Goal: Book appointment/travel/reservation

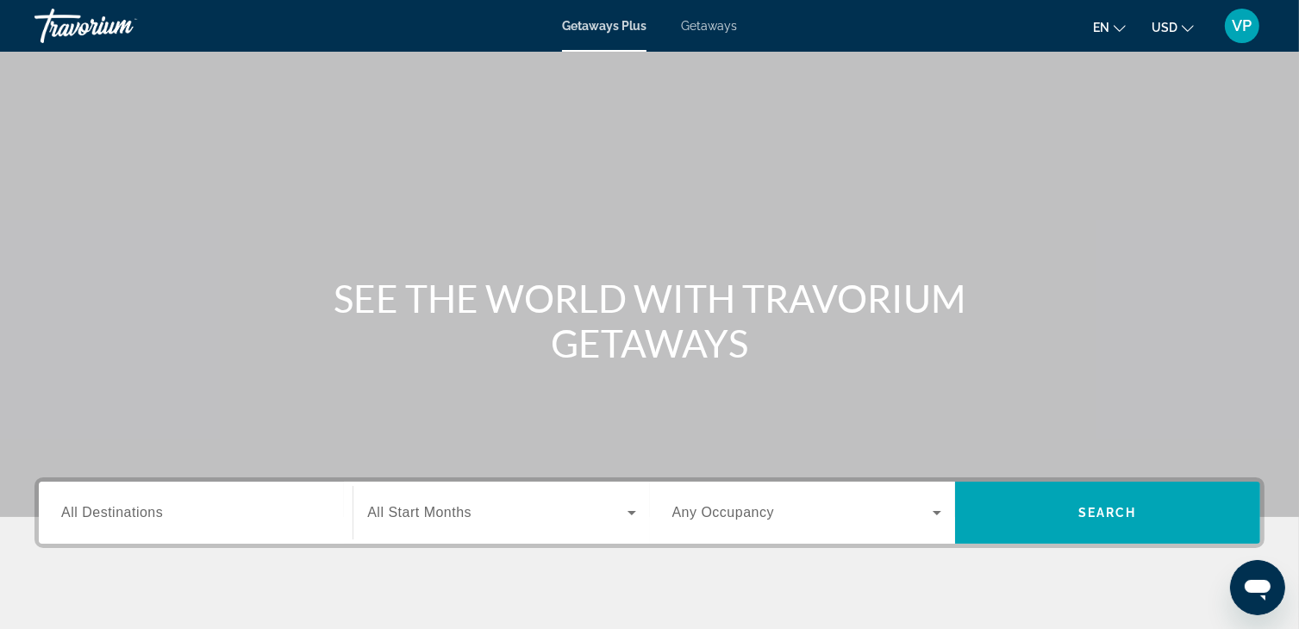
click at [696, 28] on span "Getaways" at bounding box center [709, 26] width 56 height 14
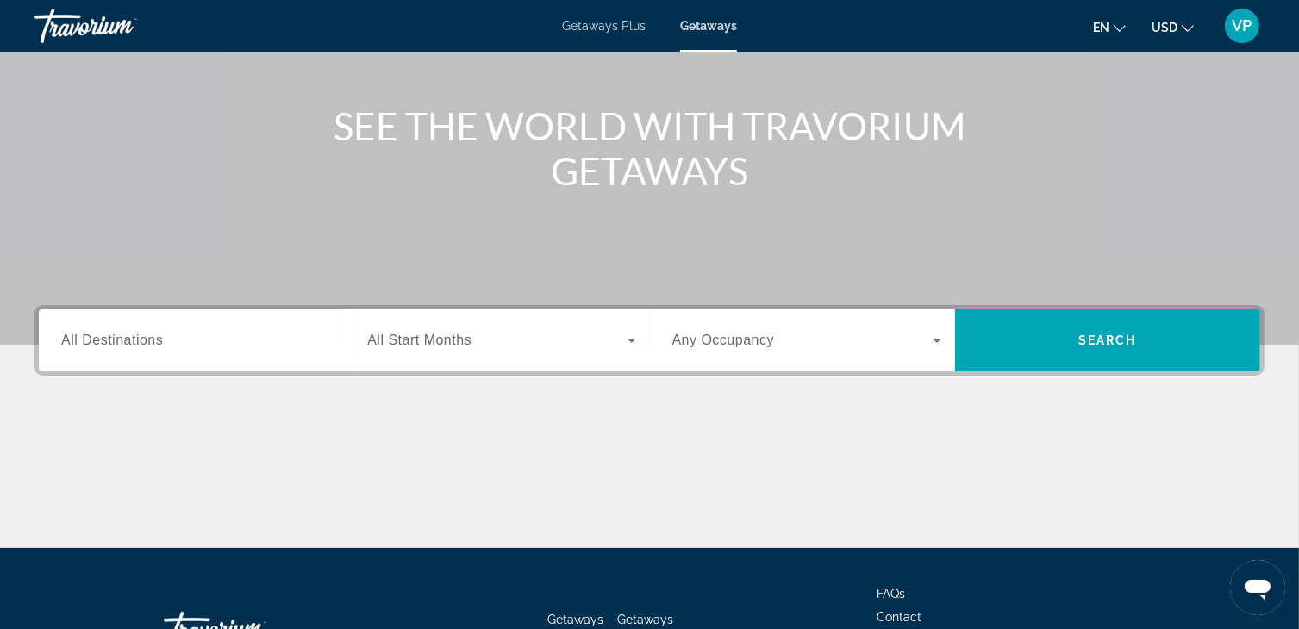
click at [171, 333] on input "Destination All Destinations" at bounding box center [195, 341] width 269 height 21
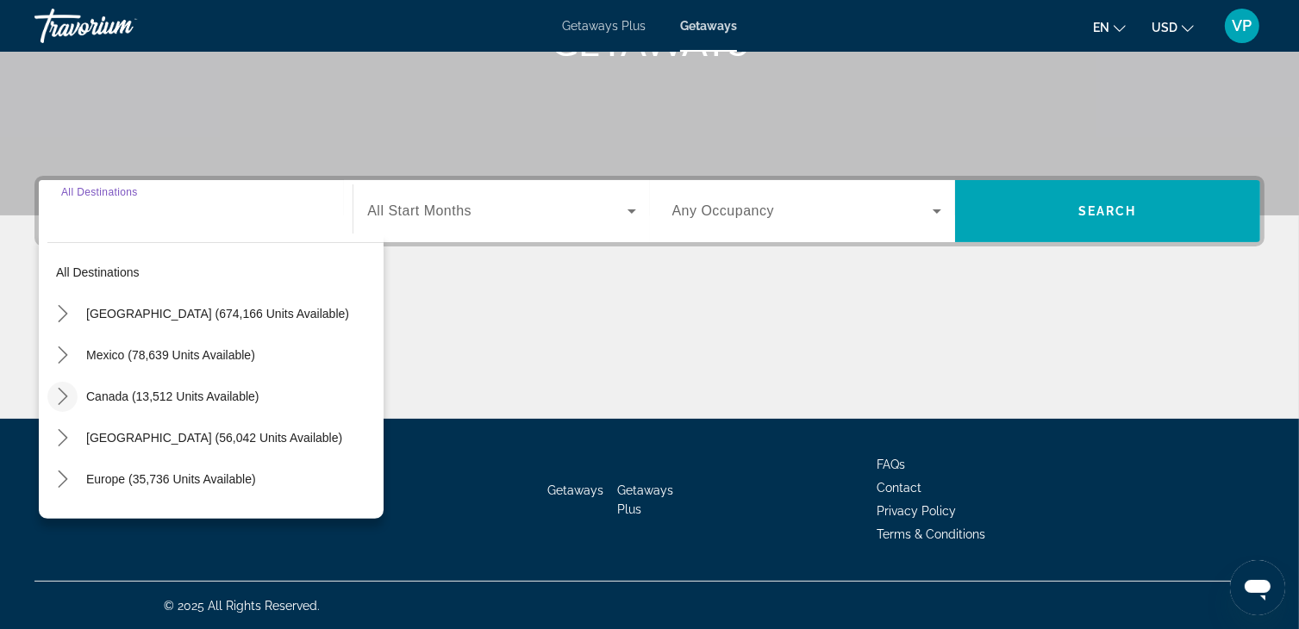
scroll to position [86, 0]
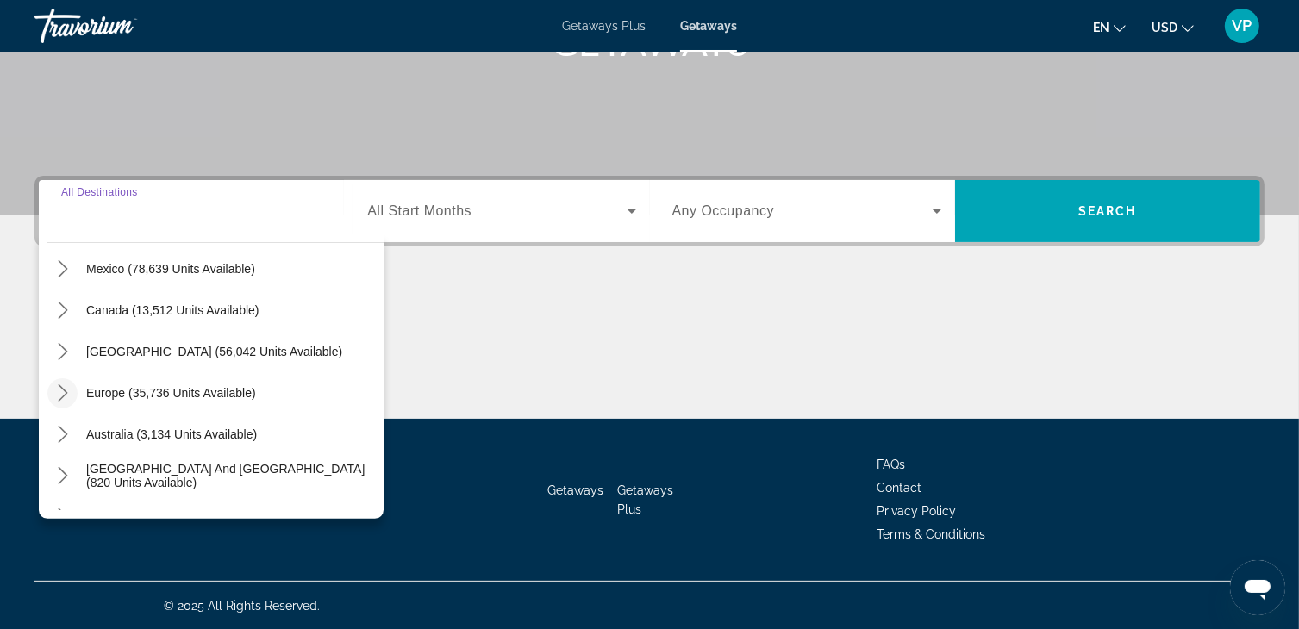
click at [62, 395] on icon "Toggle Europe (35,736 units available) submenu" at bounding box center [62, 392] width 9 height 17
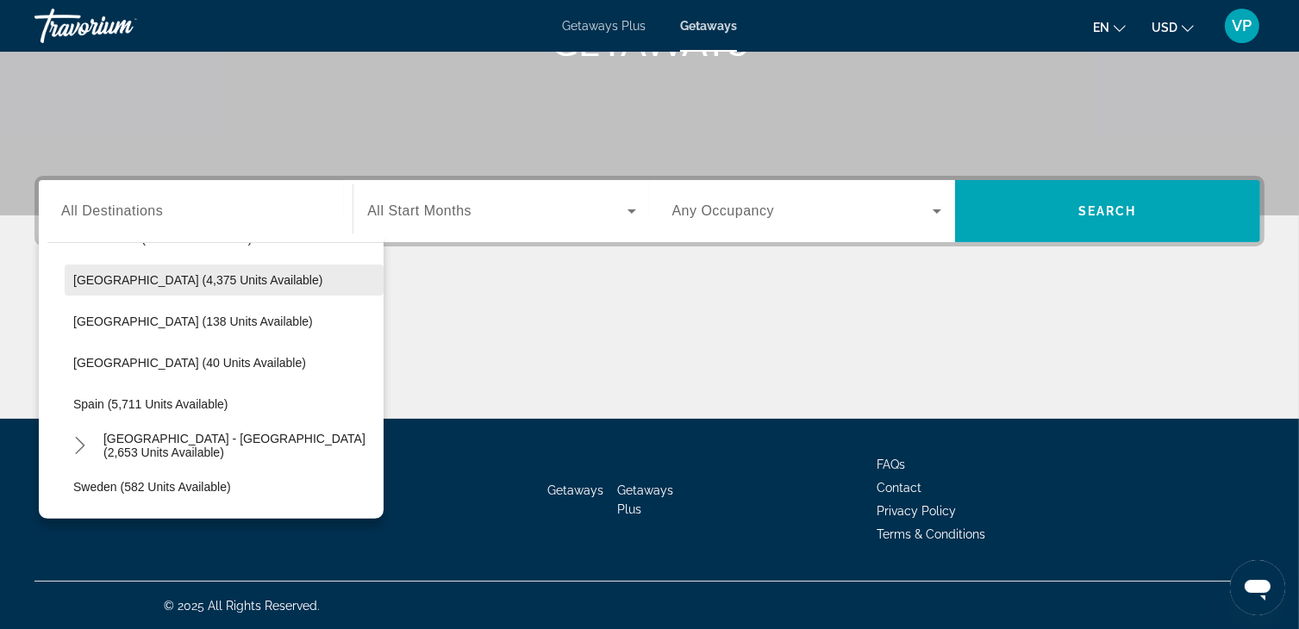
scroll to position [819, 0]
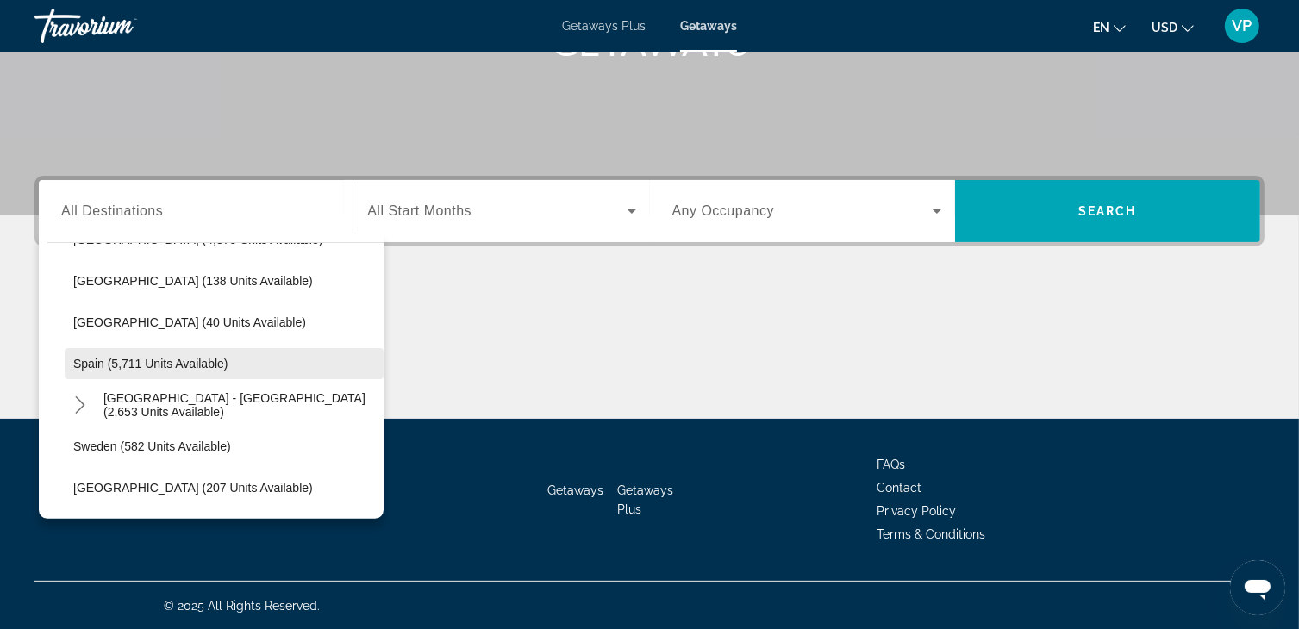
click at [138, 354] on span "Select destination: Spain (5,711 units available)" at bounding box center [224, 363] width 319 height 41
type input "**********"
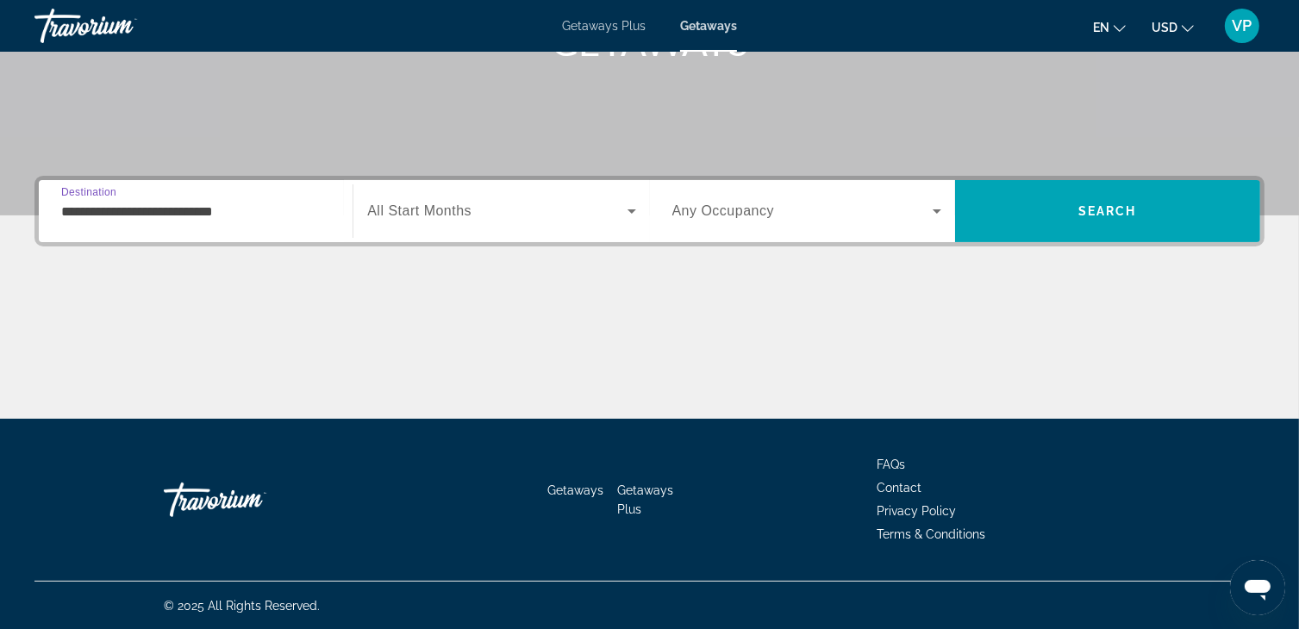
click at [441, 228] on div "Search widget" at bounding box center [501, 211] width 268 height 48
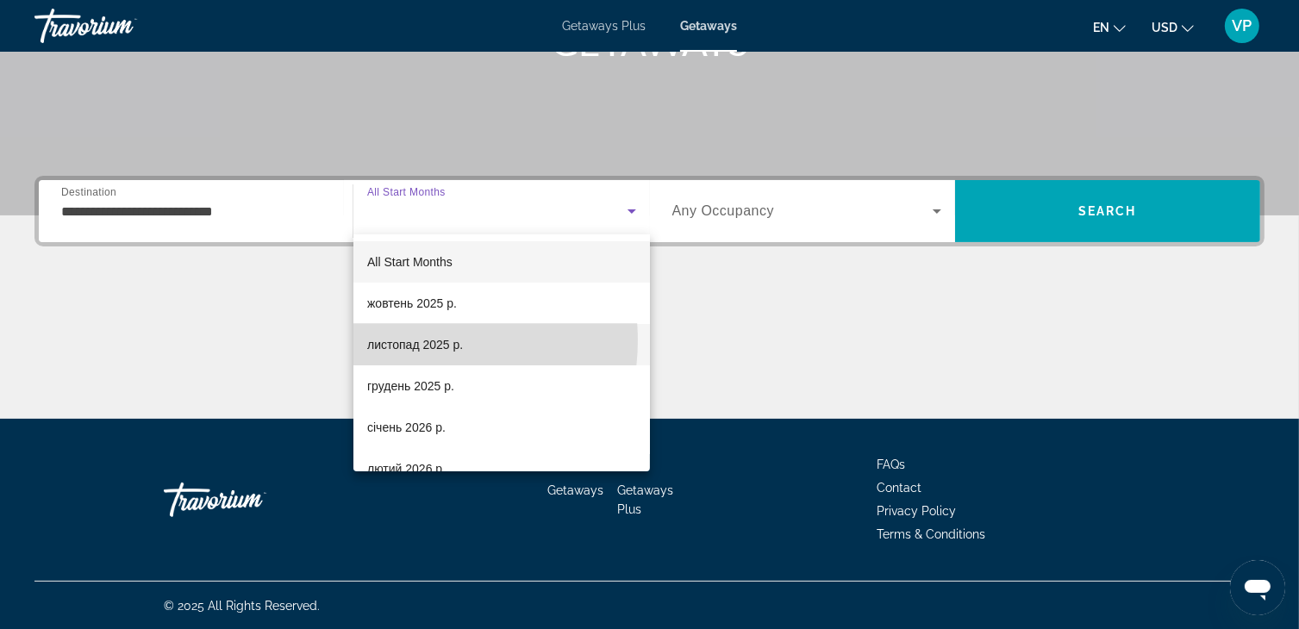
click at [410, 340] on span "листопад 2025 р." at bounding box center [415, 344] width 96 height 21
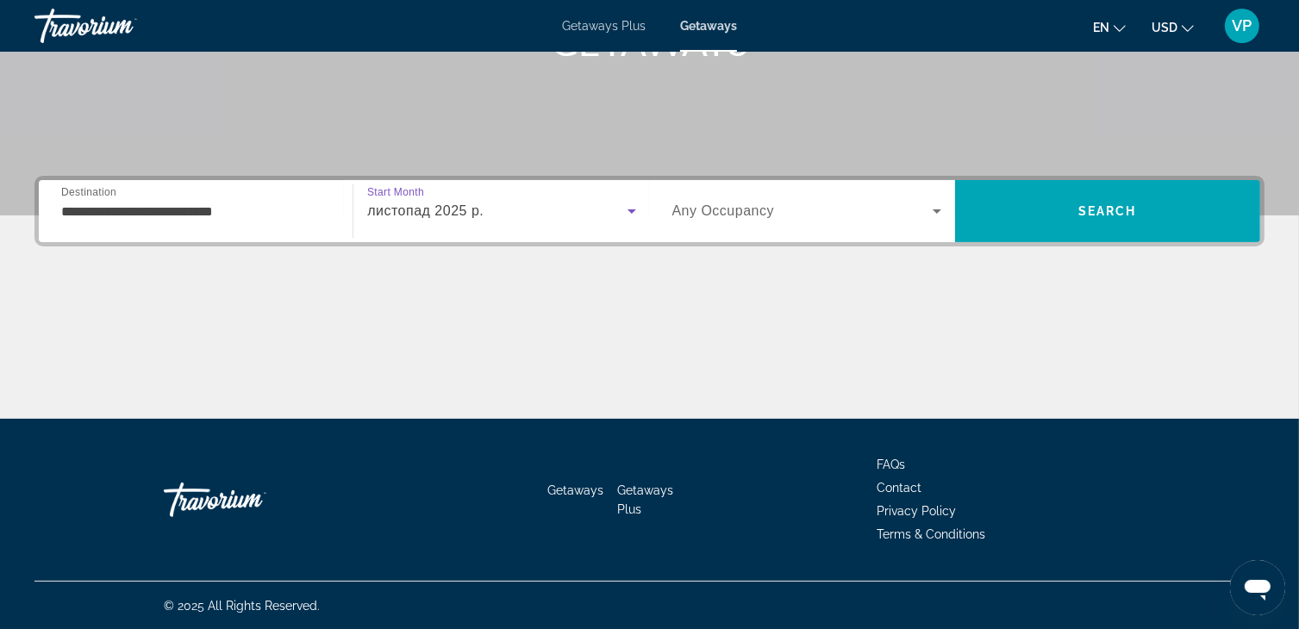
click at [814, 201] on span "Search widget" at bounding box center [802, 211] width 260 height 21
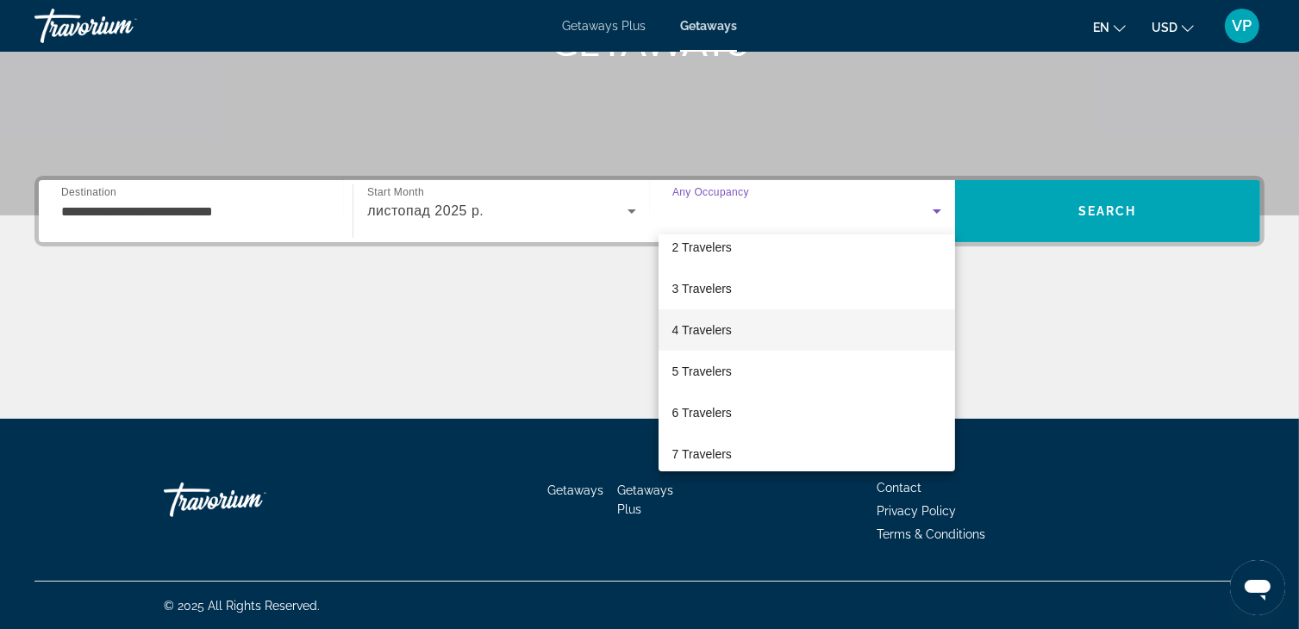
scroll to position [86, 0]
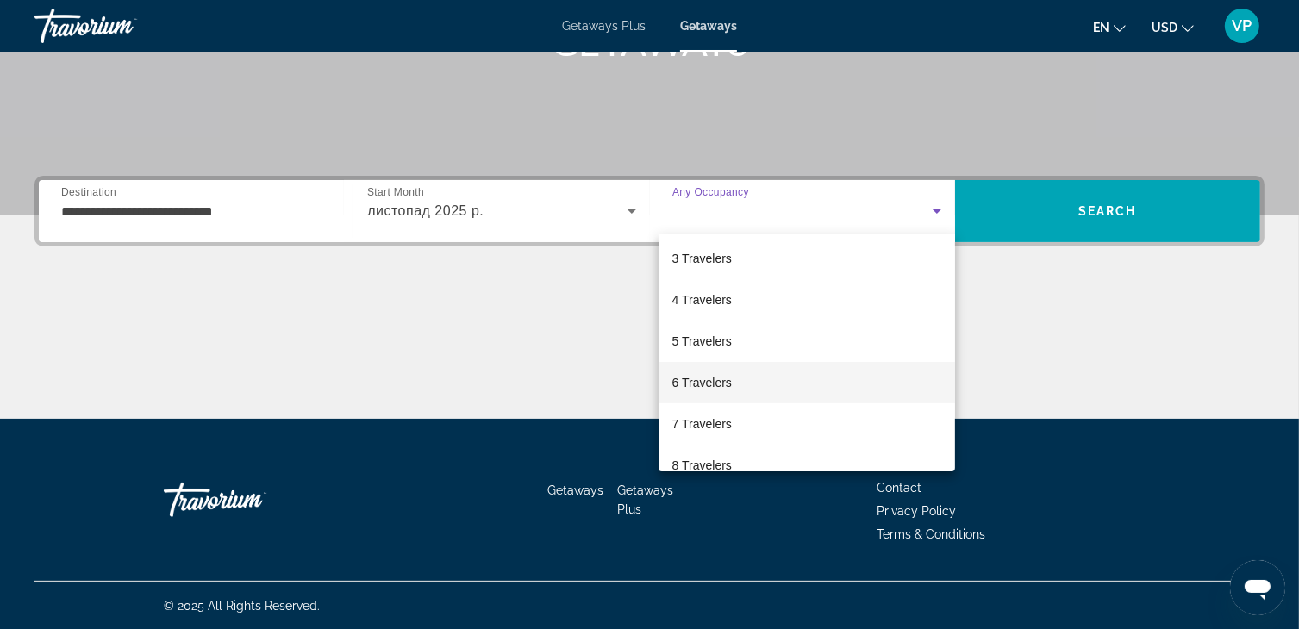
click at [725, 384] on span "6 Travelers" at bounding box center [701, 382] width 59 height 21
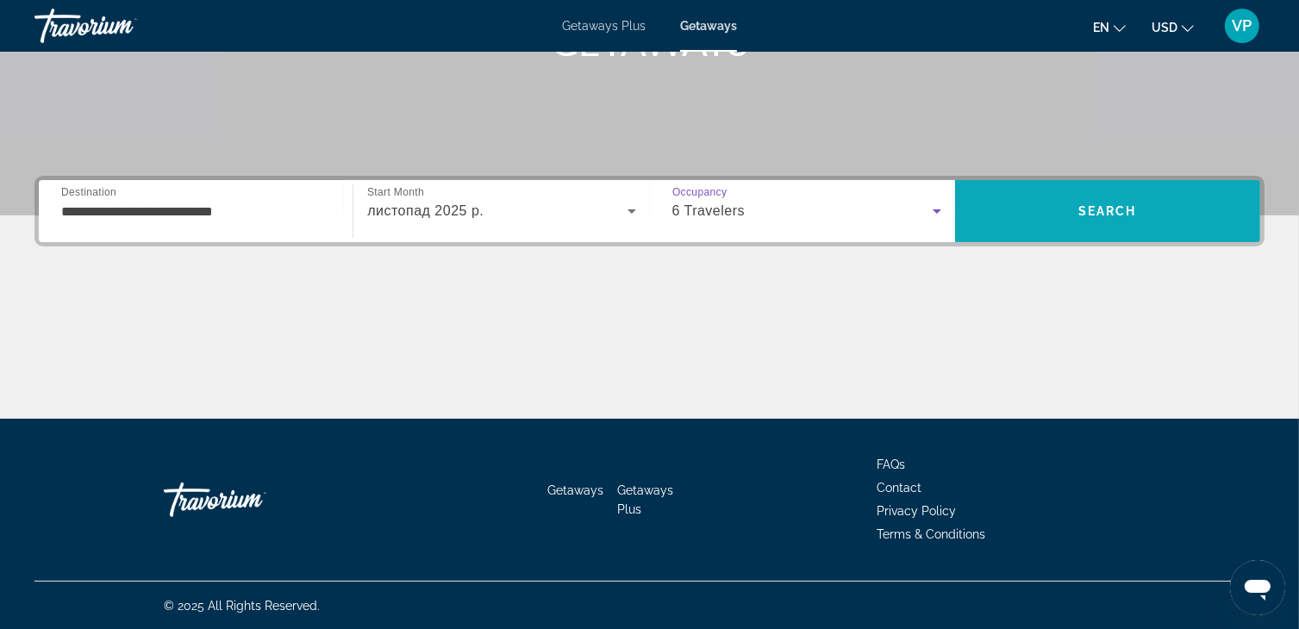
click at [1052, 217] on span "Search" at bounding box center [1107, 210] width 305 height 41
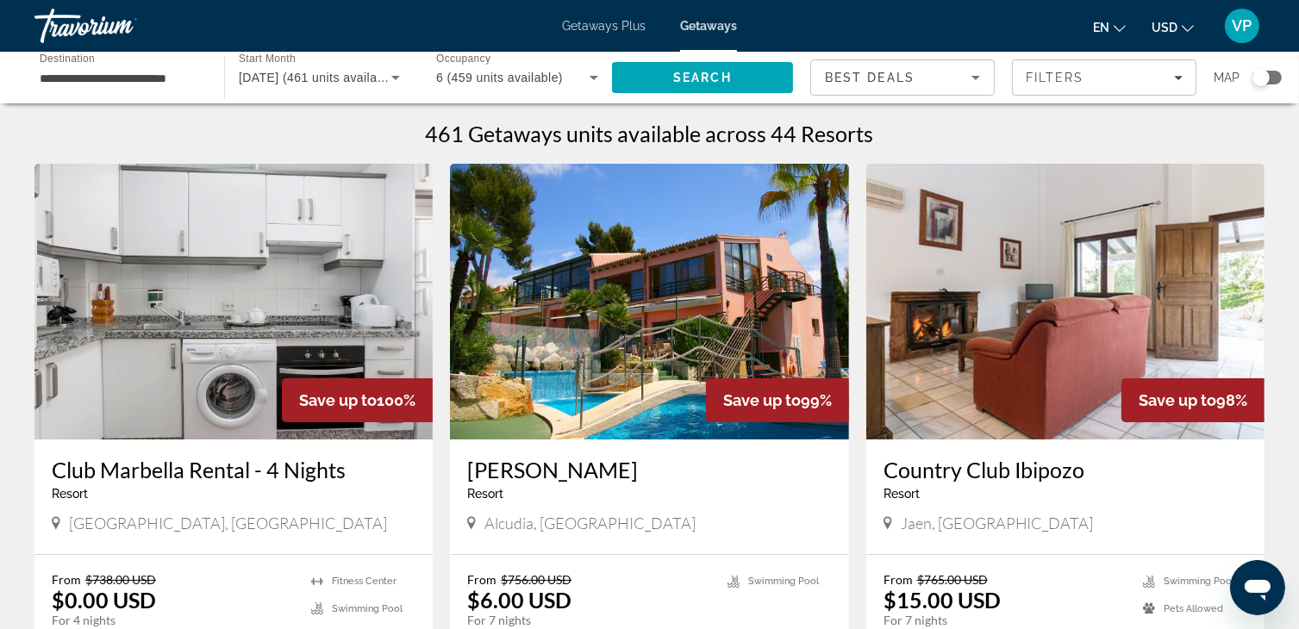
scroll to position [86, 0]
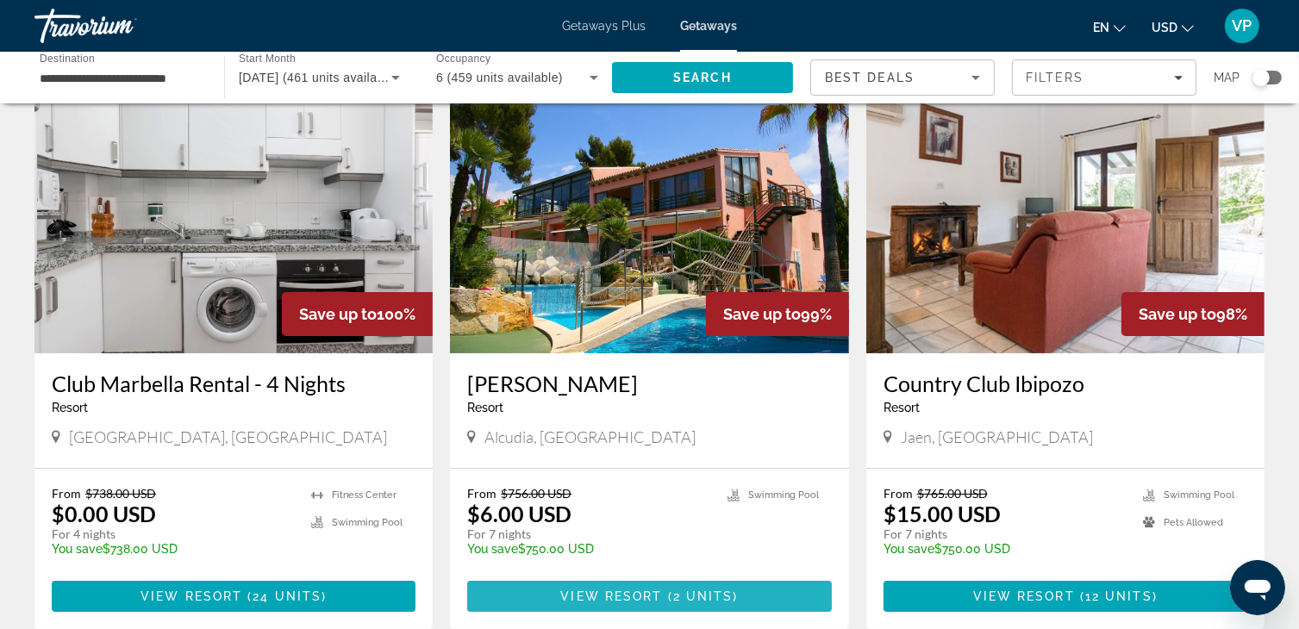
click at [586, 594] on span "View Resort" at bounding box center [611, 596] width 102 height 14
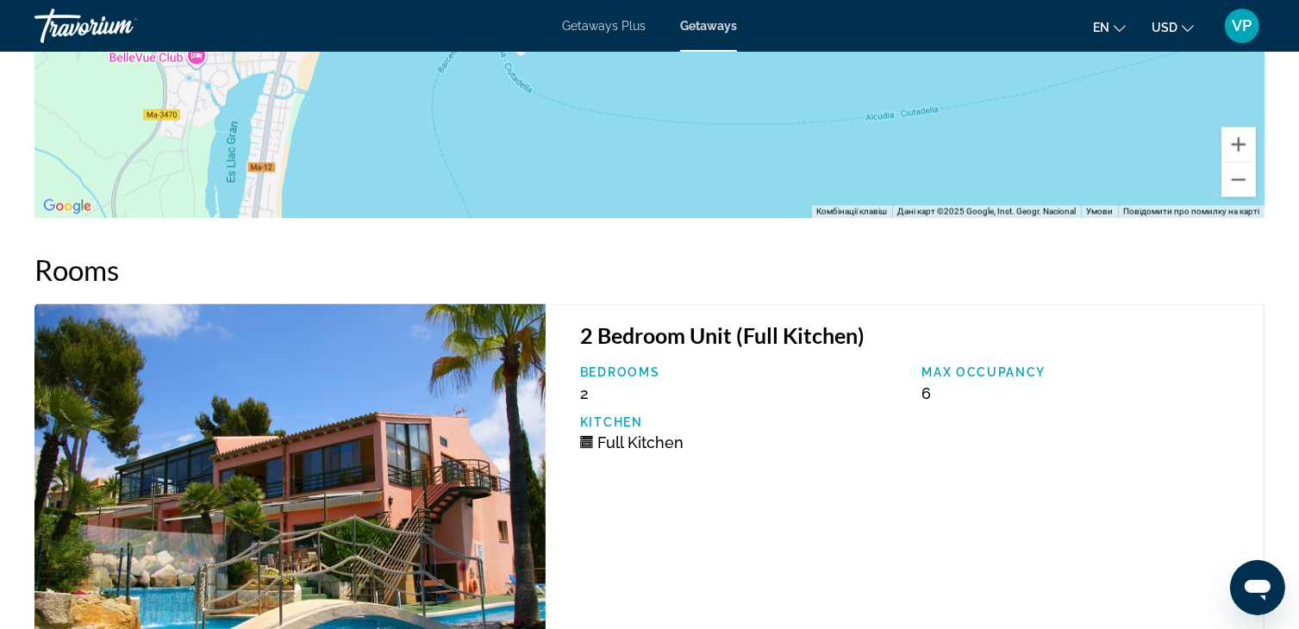
scroll to position [2727, 0]
